Goal: Information Seeking & Learning: Learn about a topic

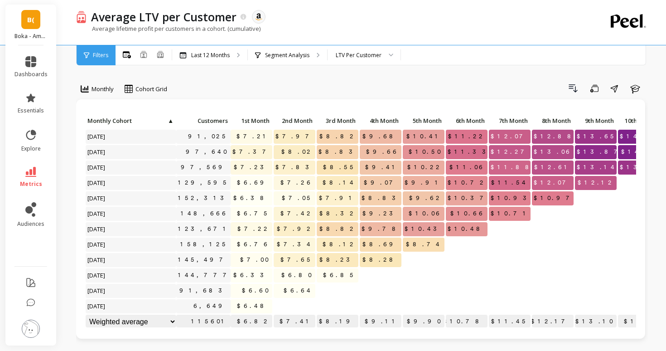
click at [26, 26] on link "B(" at bounding box center [30, 19] width 19 height 19
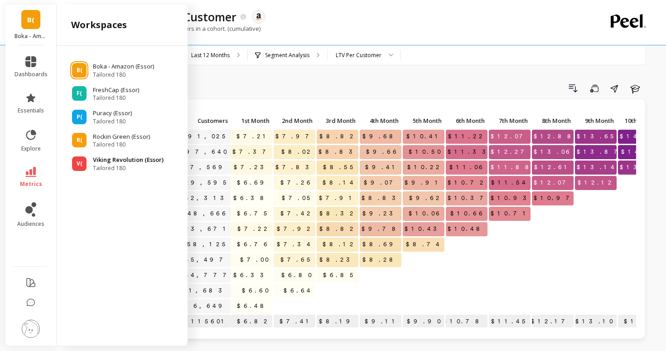
click at [87, 165] on div "V( Viking Revolution (Essor) Tailored 180" at bounding box center [122, 163] width 117 height 16
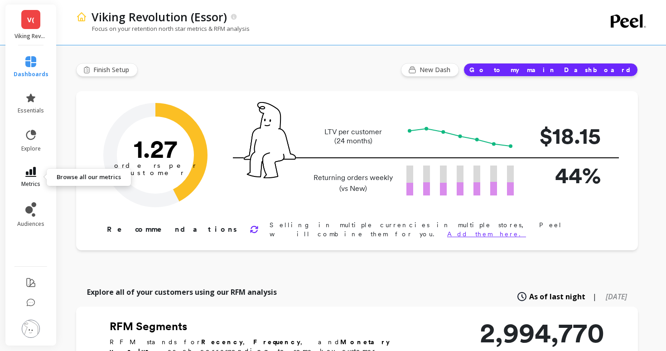
click at [36, 177] on link "metrics" at bounding box center [31, 177] width 35 height 21
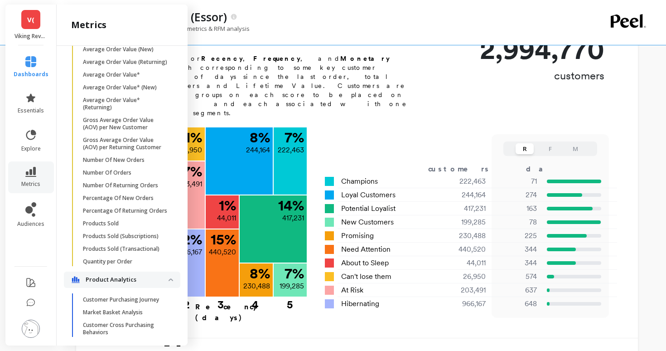
scroll to position [617, 0]
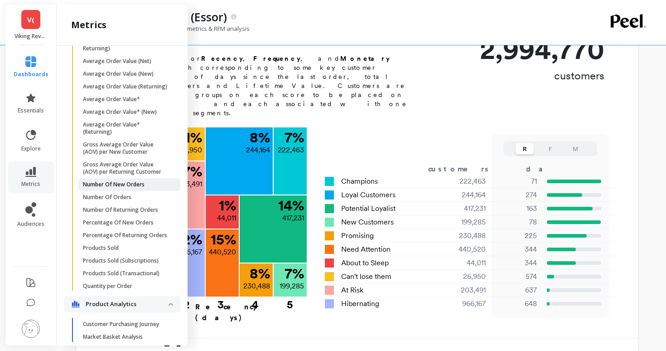
click at [113, 186] on p "Number Of New Orders" at bounding box center [114, 184] width 62 height 7
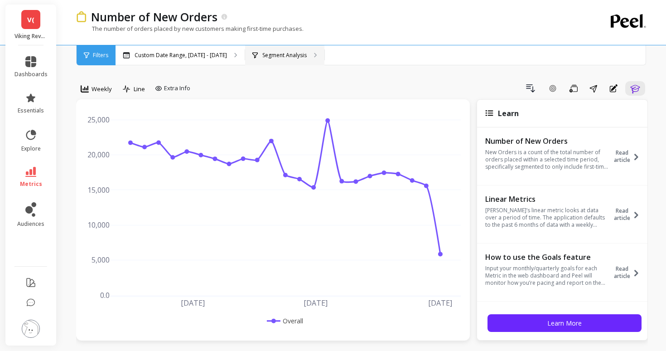
click at [251, 59] on div "Segment Analysis" at bounding box center [284, 55] width 79 height 20
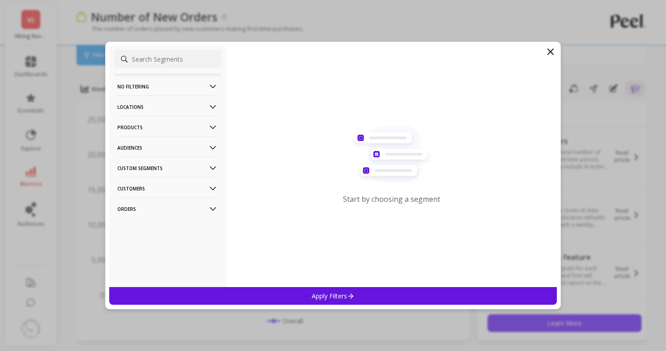
click at [165, 132] on p "Products" at bounding box center [167, 127] width 101 height 23
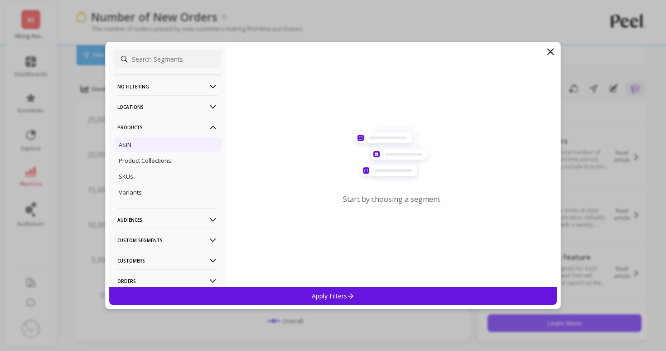
click at [171, 146] on div "ASIN" at bounding box center [168, 144] width 108 height 15
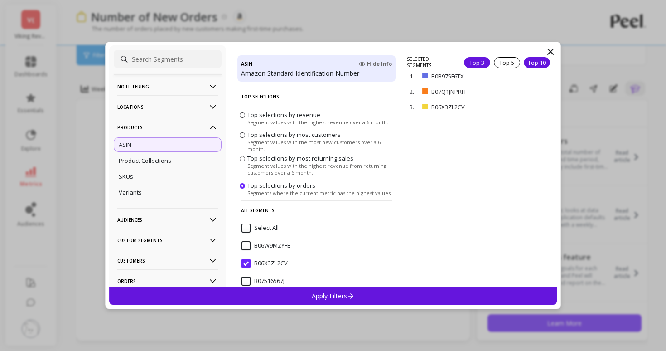
click at [532, 62] on div "Top 10" at bounding box center [537, 62] width 26 height 11
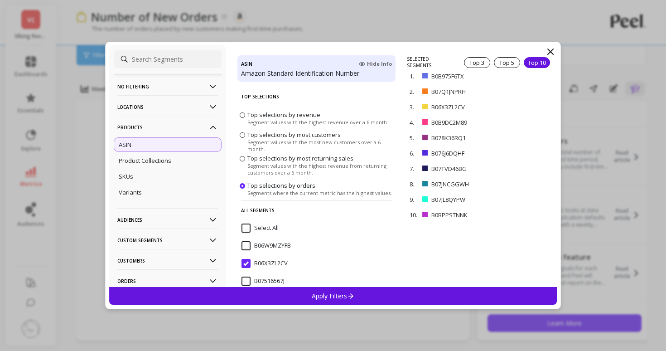
click at [299, 117] on span "Top selections by revenue" at bounding box center [284, 115] width 73 height 8
click at [0, 0] on input "Top selections by revenue Segment values with the highest revenue over a 6 mont…" at bounding box center [0, 0] width 0 height 0
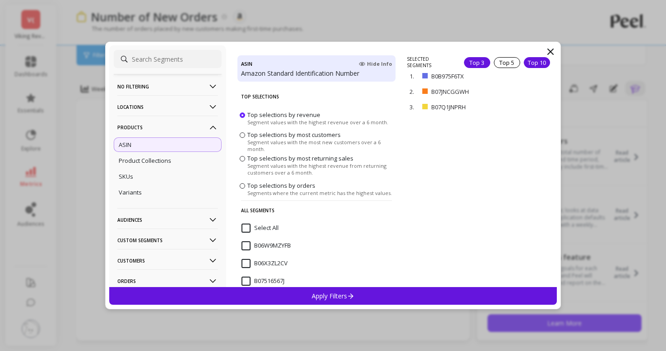
click at [533, 59] on div "Top 10" at bounding box center [537, 62] width 26 height 11
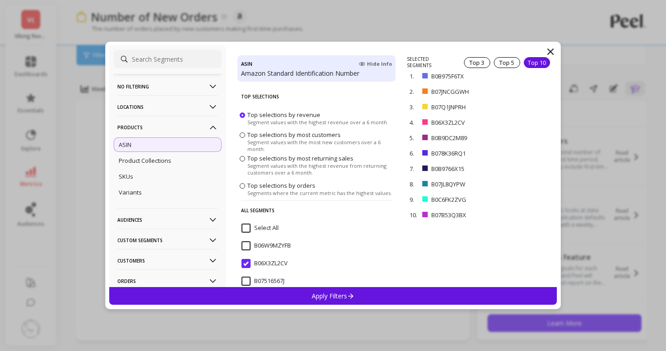
click at [436, 297] on div "Apply Filters" at bounding box center [333, 296] width 448 height 18
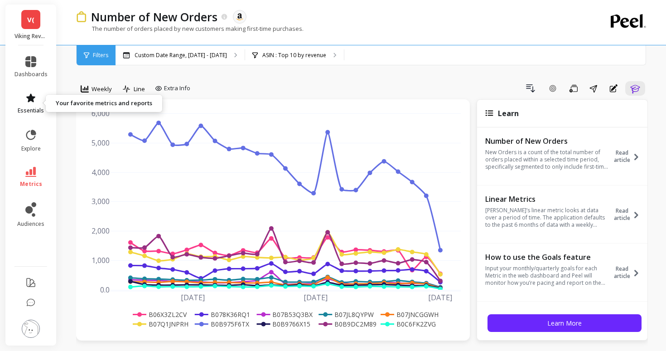
click at [30, 108] on span "essentials" at bounding box center [31, 110] width 26 height 7
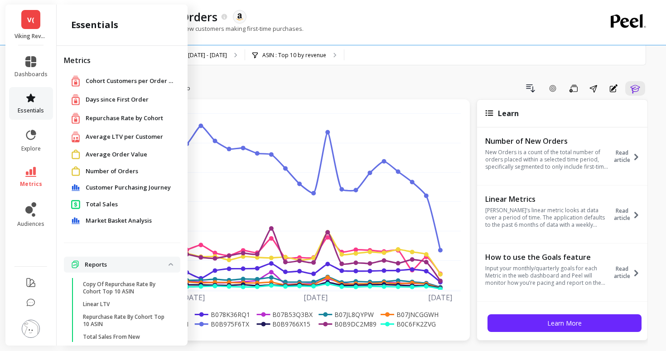
click at [30, 107] on span "essentials" at bounding box center [31, 110] width 26 height 7
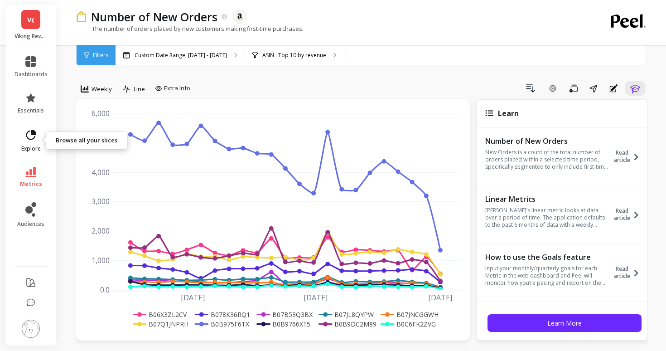
click at [35, 151] on span "explore" at bounding box center [30, 148] width 19 height 7
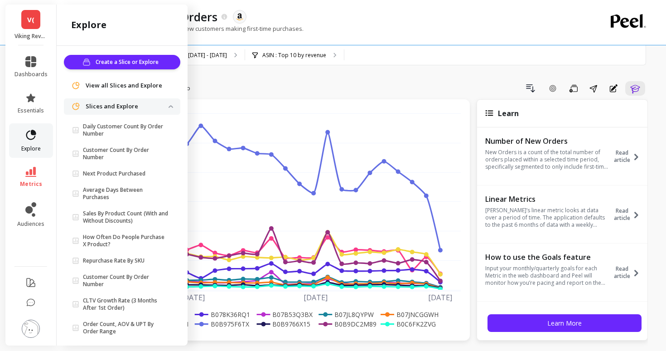
click at [35, 151] on span "explore" at bounding box center [30, 148] width 19 height 7
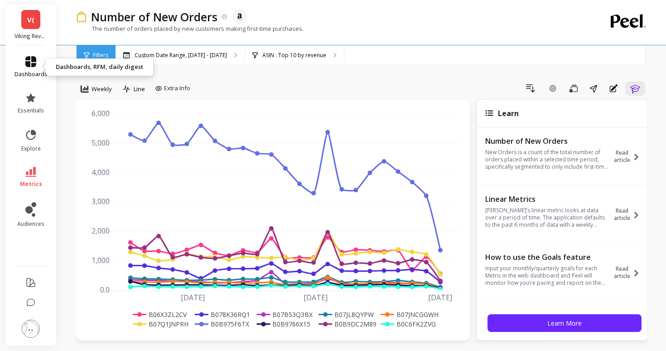
click at [28, 65] on icon at bounding box center [30, 61] width 11 height 11
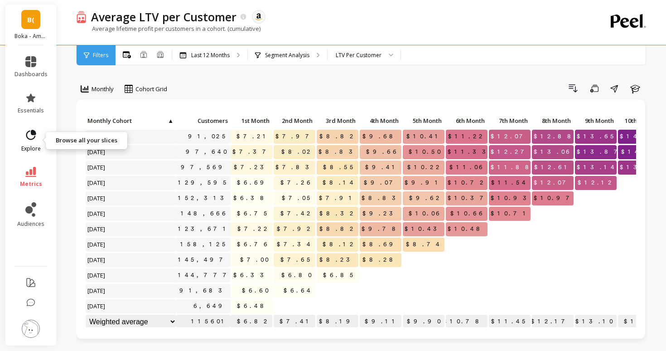
click at [34, 144] on link "explore" at bounding box center [31, 141] width 33 height 24
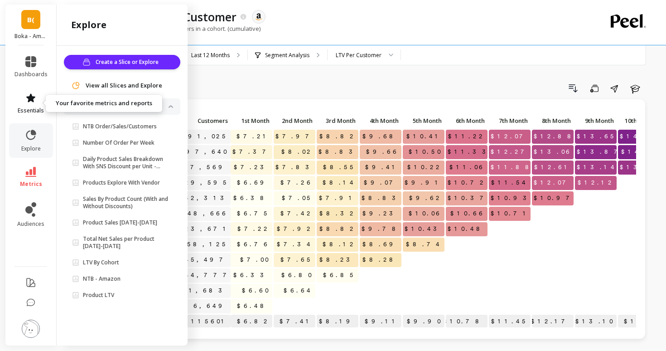
click at [28, 102] on icon at bounding box center [30, 97] width 9 height 9
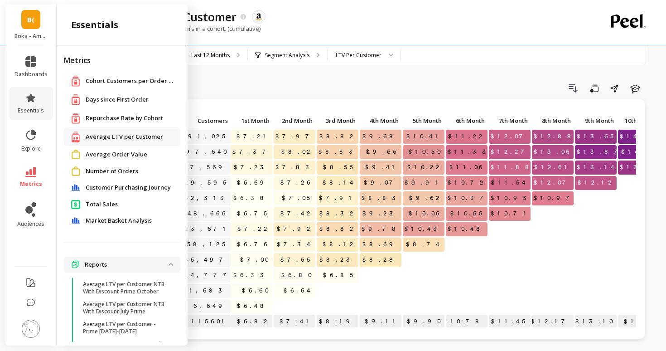
click at [31, 166] on li "metrics" at bounding box center [31, 177] width 44 height 32
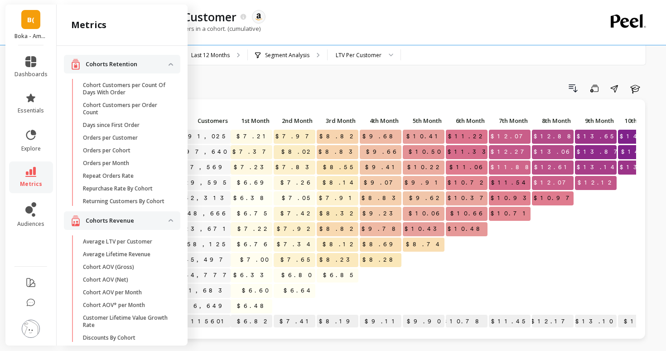
scroll to position [617, 0]
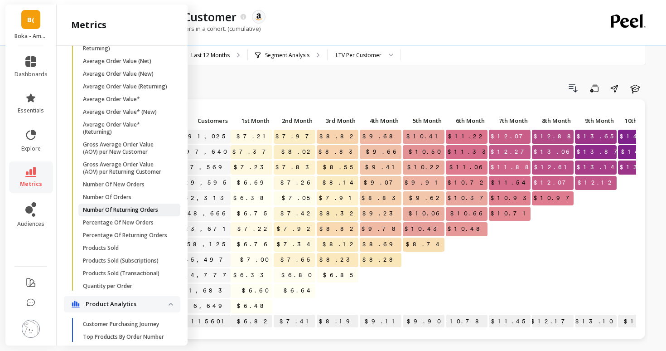
click at [102, 208] on p "Number Of Returning Orders" at bounding box center [120, 209] width 75 height 7
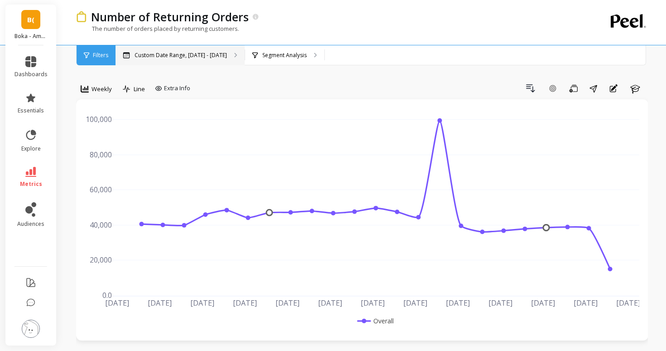
click at [176, 58] on p "Custom Date Range, Apr 1 - Sep 3" at bounding box center [181, 55] width 92 height 7
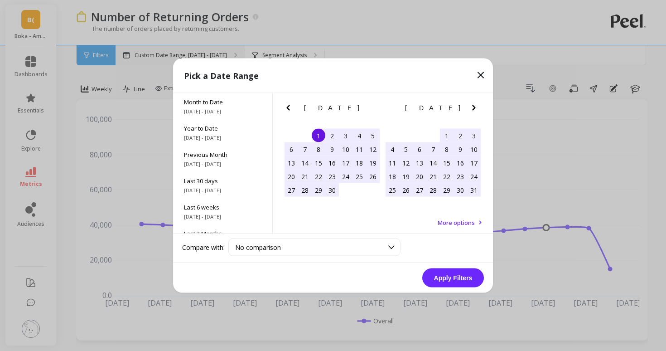
click at [176, 58] on div "Pick a Date Range" at bounding box center [333, 75] width 320 height 35
click at [484, 74] on icon at bounding box center [481, 75] width 11 height 11
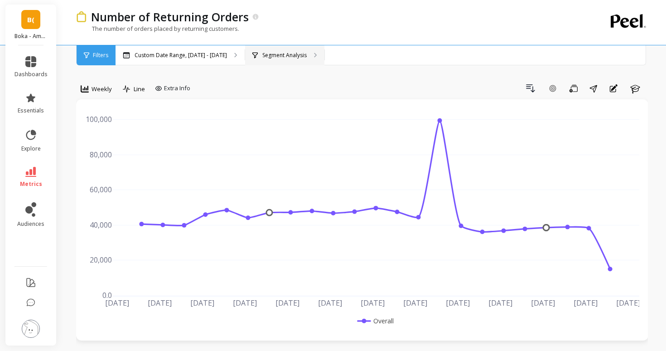
click at [272, 58] on p "Segment Analysis" at bounding box center [284, 55] width 44 height 7
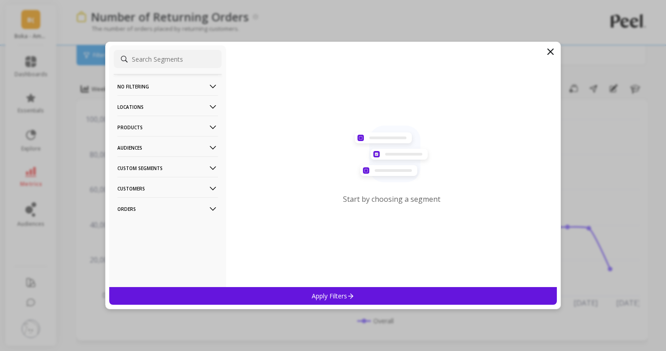
click at [151, 130] on p "Products" at bounding box center [167, 127] width 101 height 23
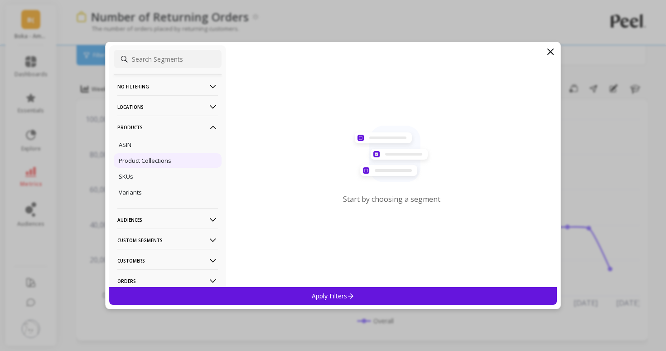
click at [161, 153] on div "Product Collections" at bounding box center [168, 160] width 108 height 15
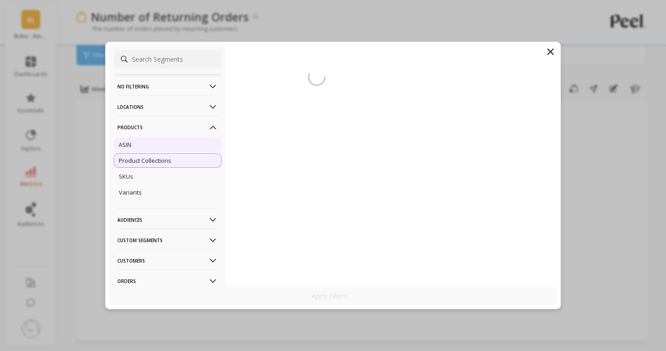
click at [161, 140] on div "ASIN" at bounding box center [168, 144] width 108 height 15
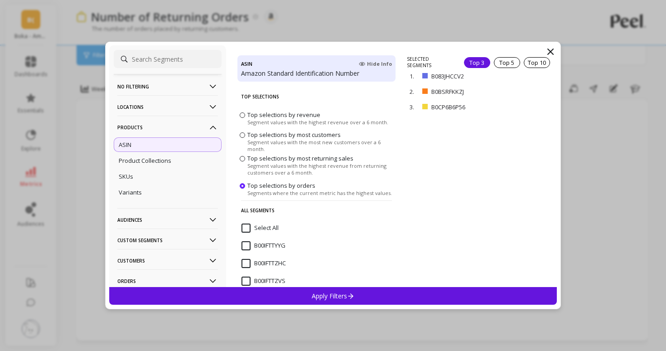
click at [299, 117] on span "Top selections by revenue" at bounding box center [284, 115] width 73 height 8
click at [0, 0] on input "Top selections by revenue Segment values with the highest revenue over a 6 mont…" at bounding box center [0, 0] width 0 height 0
click at [530, 64] on div "Top 10" at bounding box center [537, 62] width 26 height 11
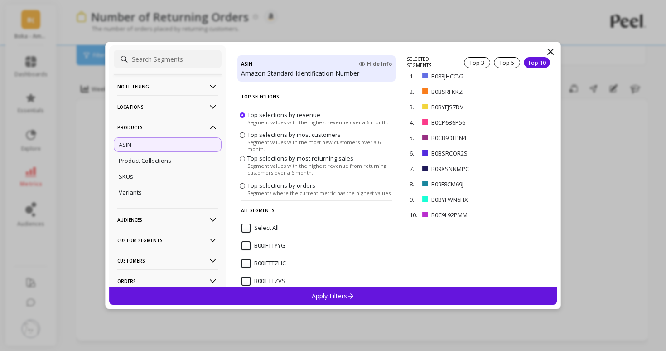
click at [552, 53] on icon at bounding box center [550, 51] width 11 height 11
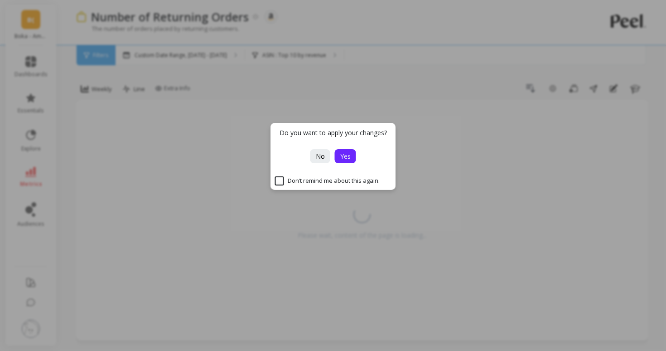
click at [338, 161] on button "Yes" at bounding box center [345, 156] width 21 height 14
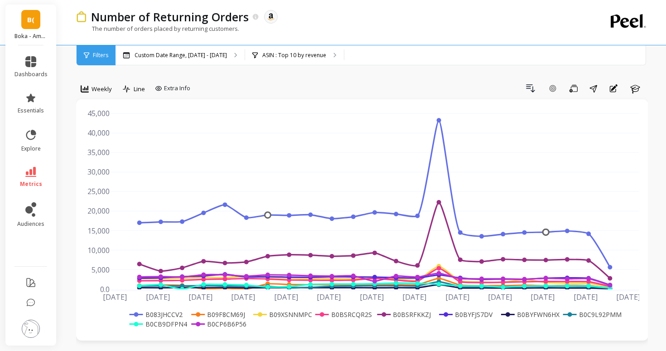
click at [41, 19] on div "B( Boka - Amazon (Essor)" at bounding box center [30, 25] width 51 height 41
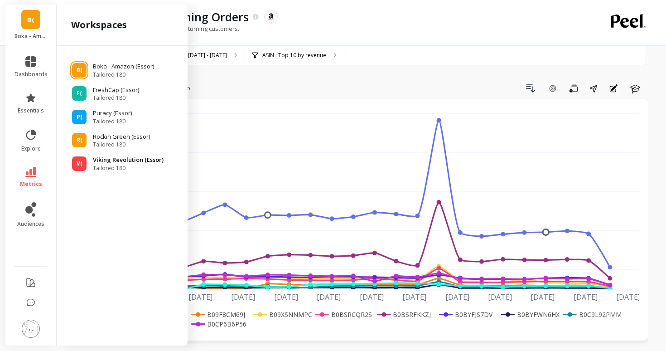
click at [81, 164] on span "V(" at bounding box center [80, 163] width 6 height 7
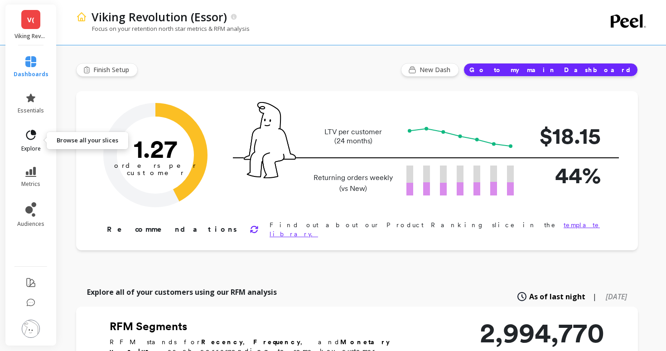
click at [28, 142] on link "explore" at bounding box center [31, 141] width 35 height 24
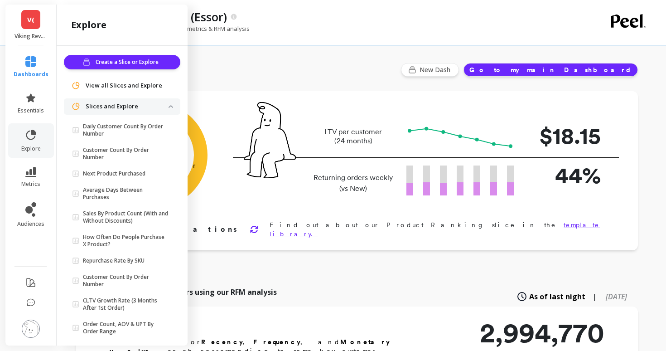
click at [29, 165] on li "metrics" at bounding box center [31, 177] width 46 height 32
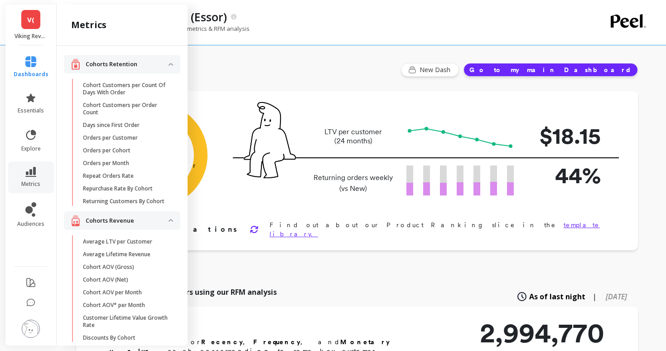
scroll to position [617, 0]
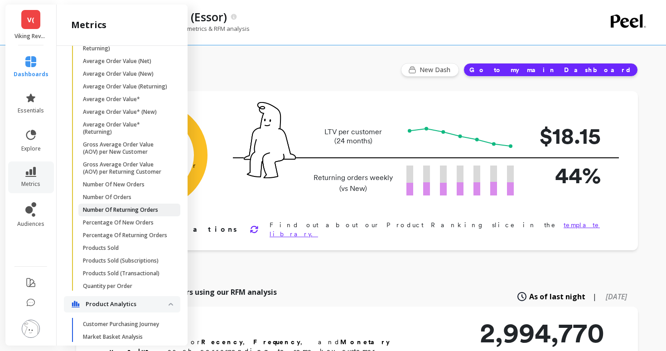
click at [94, 211] on p "Number Of Returning Orders" at bounding box center [120, 209] width 75 height 7
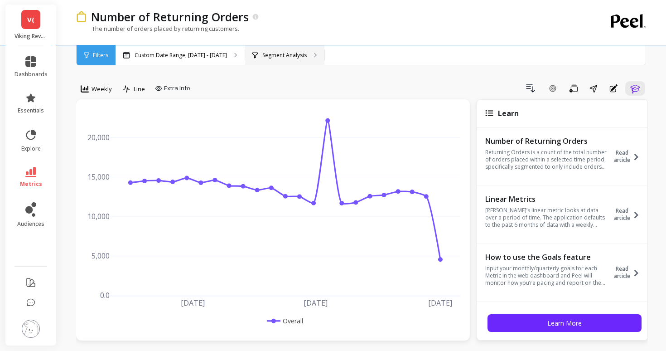
click at [249, 59] on div "Segment Analysis" at bounding box center [284, 55] width 79 height 20
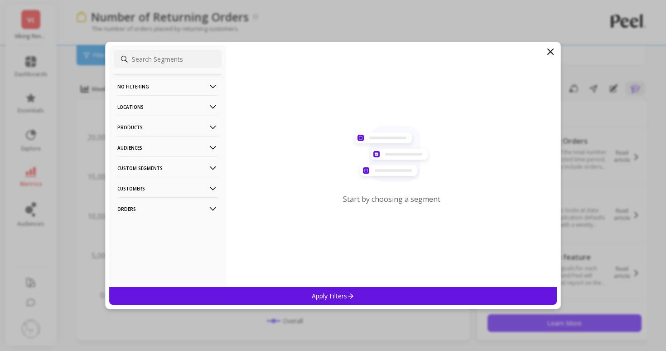
click at [171, 136] on p "Audiences" at bounding box center [167, 147] width 101 height 23
click at [168, 126] on p "Products" at bounding box center [167, 127] width 101 height 23
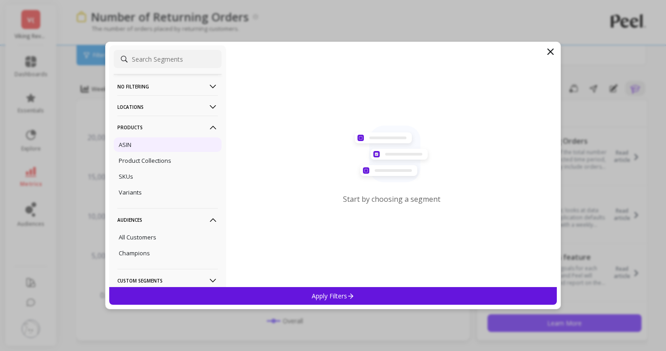
click at [163, 147] on div "ASIN" at bounding box center [168, 144] width 108 height 15
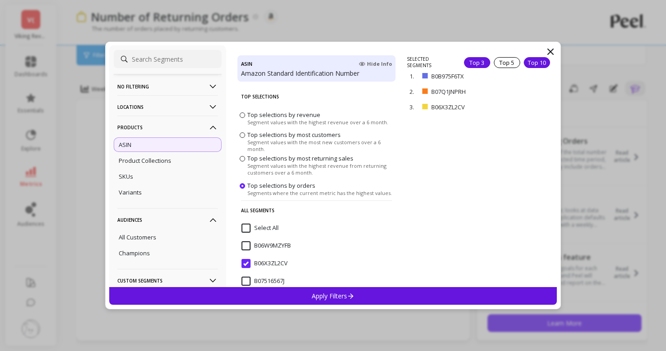
click at [527, 63] on div "Top 10" at bounding box center [537, 62] width 26 height 11
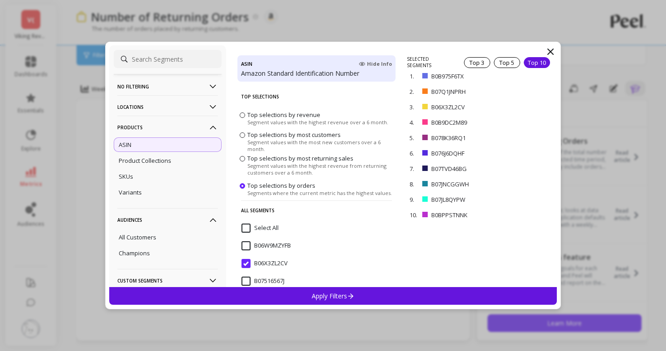
click at [330, 296] on p "Apply Filters" at bounding box center [333, 295] width 43 height 9
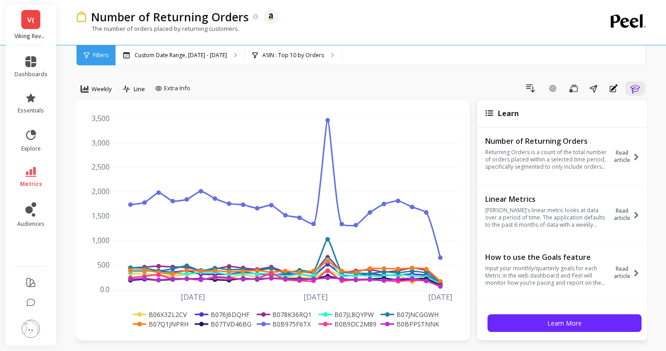
click at [194, 56] on p "Custom Date Range, Apr 1 - Sep 3" at bounding box center [181, 55] width 92 height 7
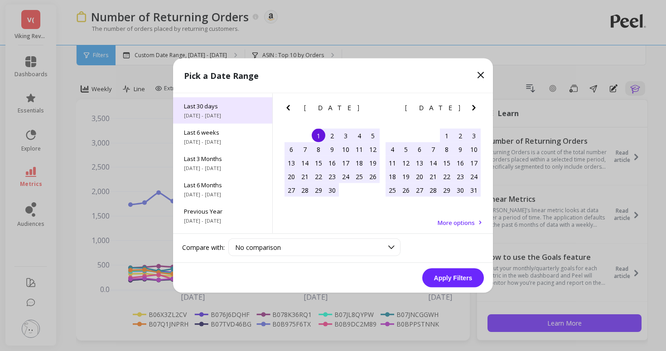
scroll to position [77, 0]
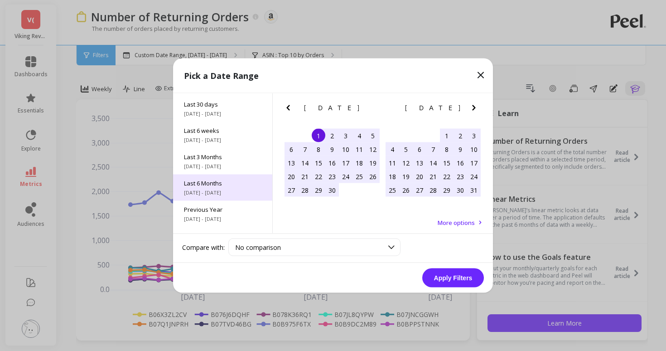
click at [221, 191] on span "4/1/2025 - 9/30/2025" at bounding box center [223, 192] width 78 height 7
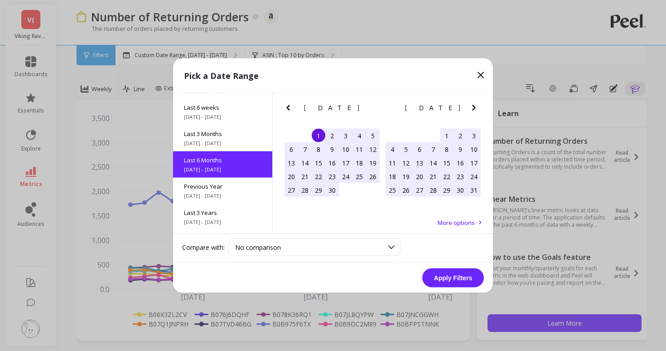
scroll to position [101, 0]
click at [474, 109] on icon "Next Month" at bounding box center [473, 107] width 3 height 5
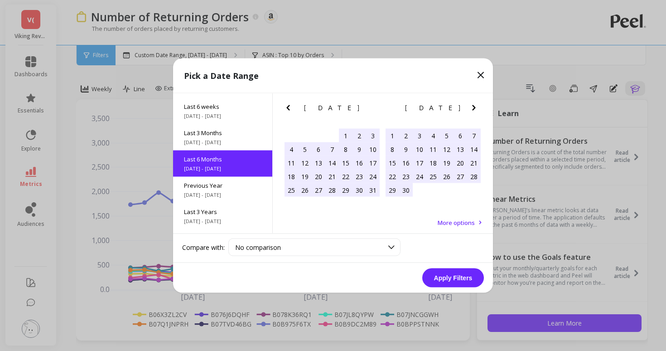
click at [474, 109] on icon "Next Month" at bounding box center [473, 107] width 3 height 5
click at [292, 203] on div "31" at bounding box center [292, 204] width 14 height 14
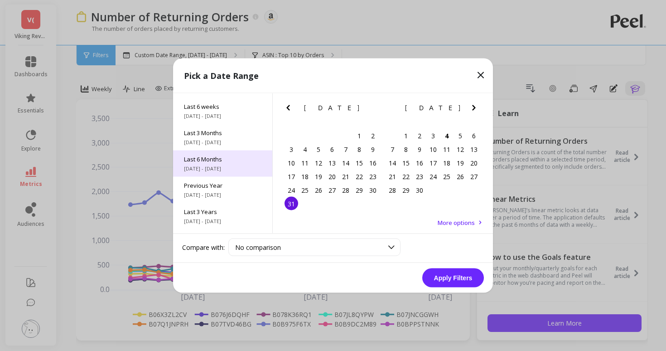
click at [225, 155] on span "Last 6 Months" at bounding box center [223, 159] width 78 height 8
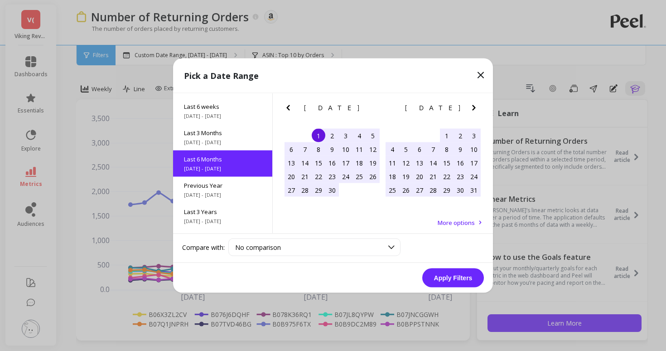
click at [316, 137] on div "1" at bounding box center [319, 136] width 14 height 14
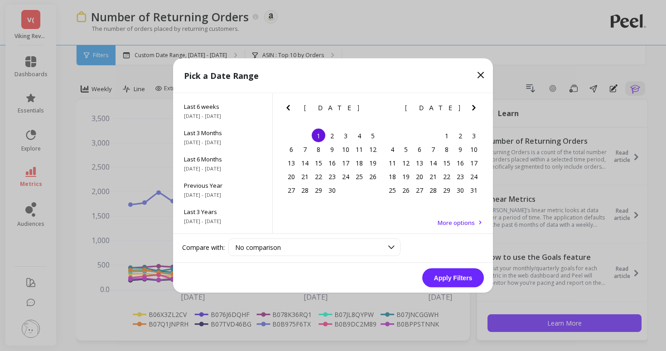
click at [476, 106] on icon "Next Month" at bounding box center [474, 107] width 11 height 11
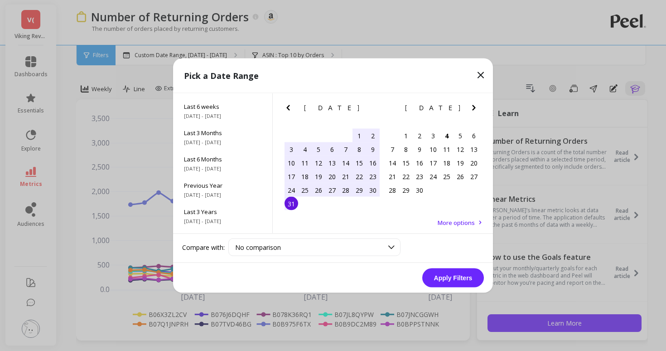
click at [292, 203] on div "31" at bounding box center [292, 204] width 14 height 14
click at [461, 271] on button "Apply Filters" at bounding box center [453, 277] width 62 height 19
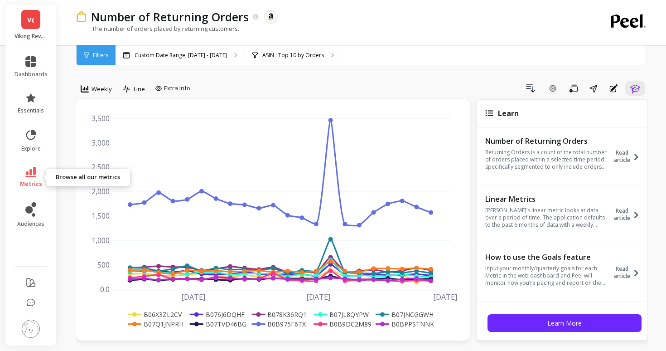
click at [31, 170] on icon at bounding box center [30, 172] width 11 height 10
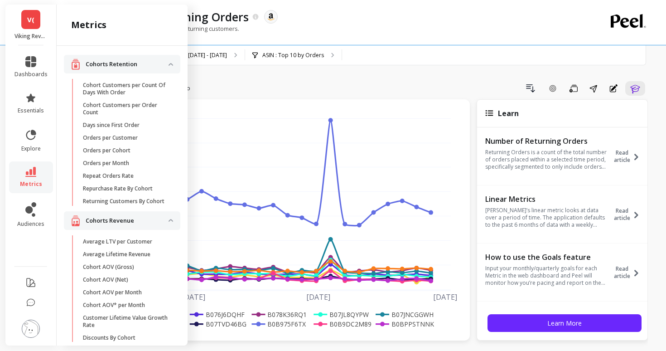
scroll to position [617, 0]
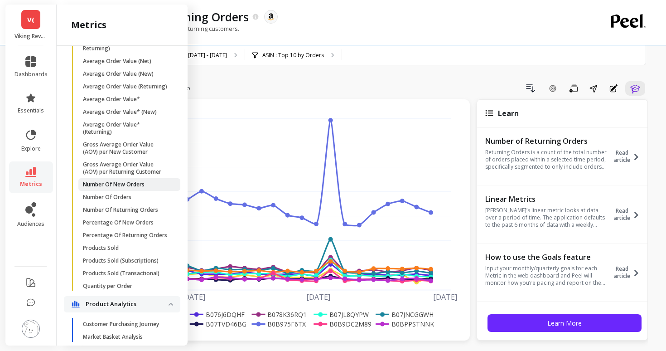
click at [106, 189] on link "Number Of New Orders" at bounding box center [129, 184] width 102 height 13
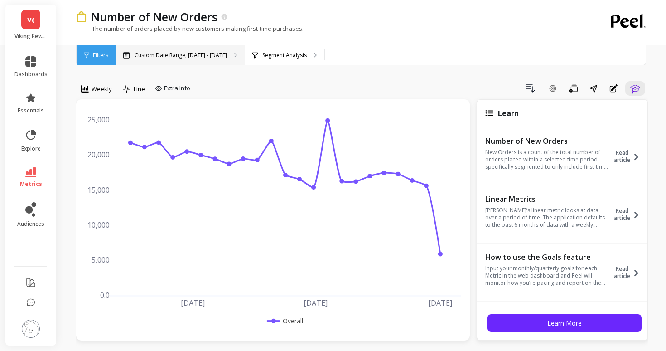
click at [195, 58] on p "Custom Date Range, Apr 1 - Sep 3" at bounding box center [181, 55] width 92 height 7
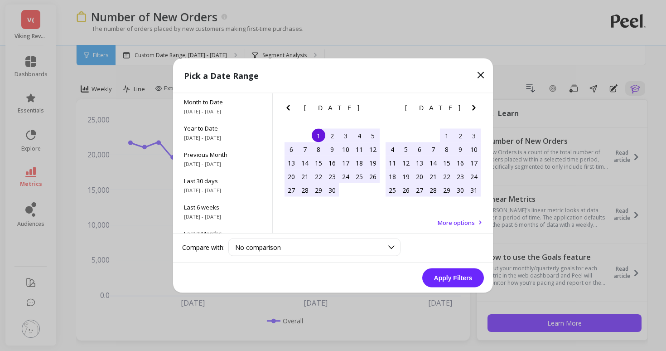
click at [317, 136] on div "1" at bounding box center [319, 136] width 14 height 14
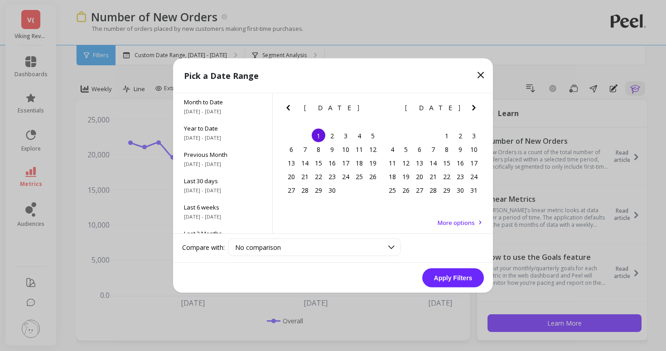
click at [473, 106] on icon "Next Month" at bounding box center [473, 107] width 3 height 5
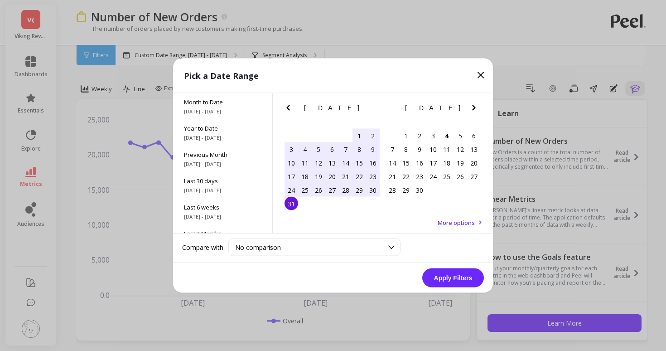
click at [294, 200] on div "31" at bounding box center [292, 204] width 14 height 14
click at [444, 278] on button "Apply Filters" at bounding box center [453, 277] width 62 height 19
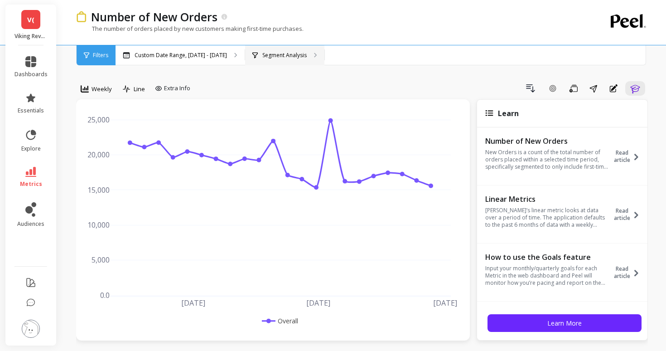
click at [262, 52] on p "Segment Analysis" at bounding box center [284, 55] width 44 height 7
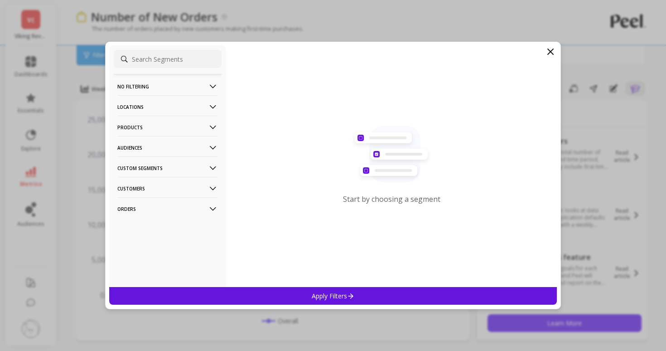
click at [167, 131] on p "Products" at bounding box center [167, 127] width 101 height 23
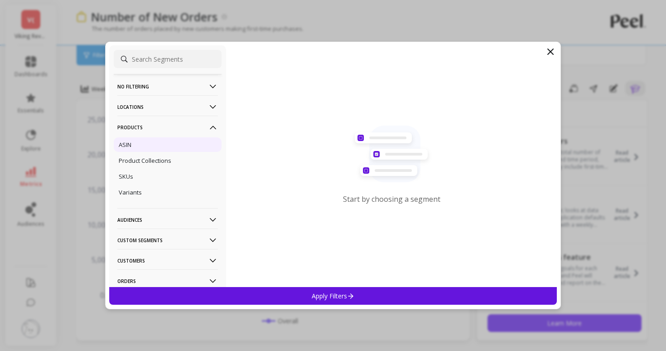
click at [165, 141] on div "ASIN" at bounding box center [168, 144] width 108 height 15
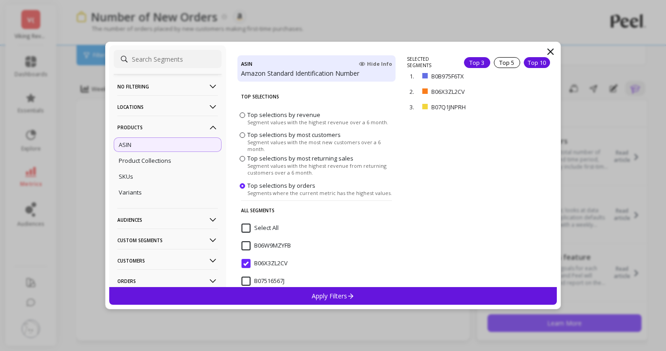
click at [529, 61] on div "Top 10" at bounding box center [537, 62] width 26 height 11
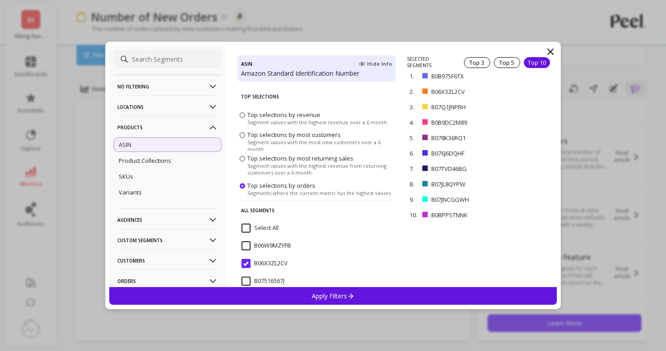
click at [403, 296] on div "Apply Filters" at bounding box center [333, 296] width 448 height 18
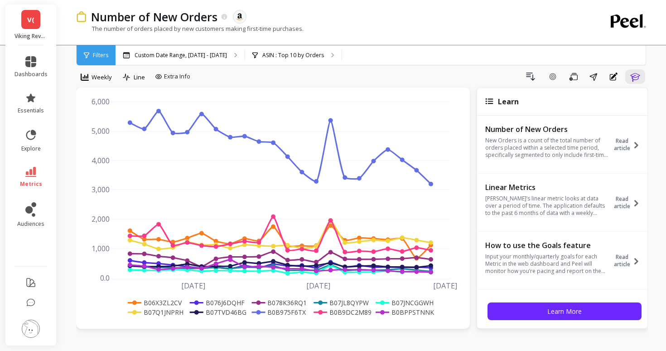
scroll to position [10, 0]
